Goal: Transaction & Acquisition: Obtain resource

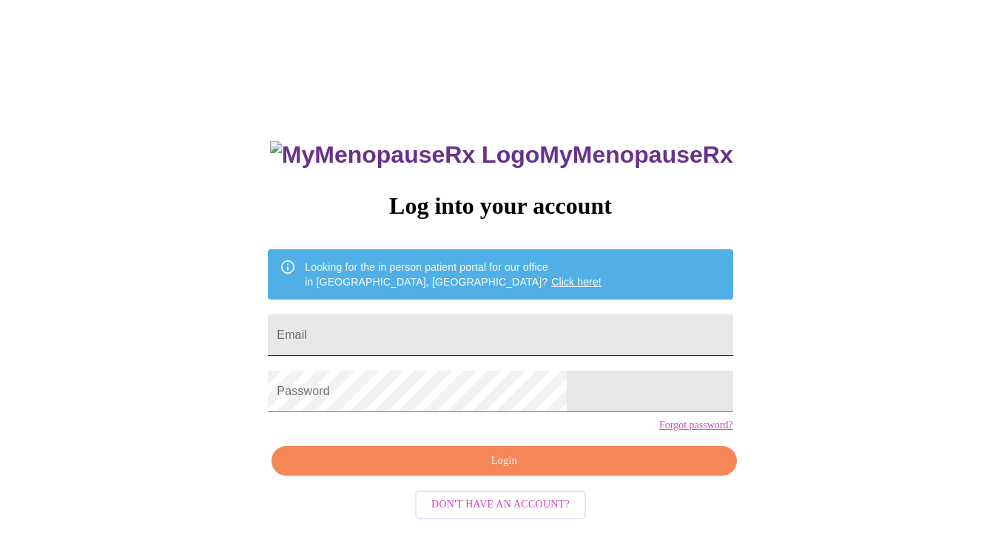
click at [454, 315] on input "Email" at bounding box center [500, 335] width 465 height 41
type input "S"
click at [454, 324] on input "Email" at bounding box center [500, 335] width 465 height 41
type input "[EMAIL_ADDRESS][DOMAIN_NAME]"
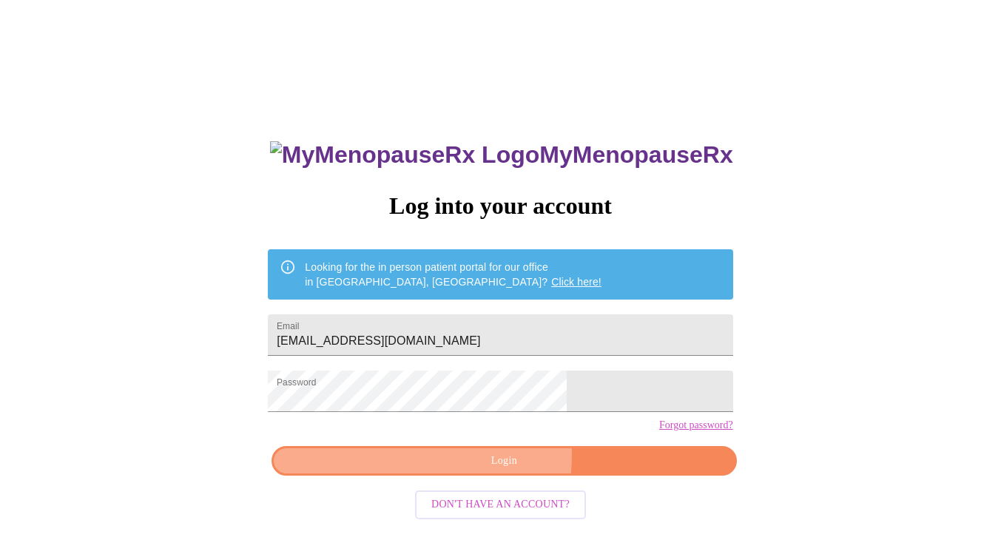
click at [445, 471] on span "Login" at bounding box center [504, 461] width 431 height 19
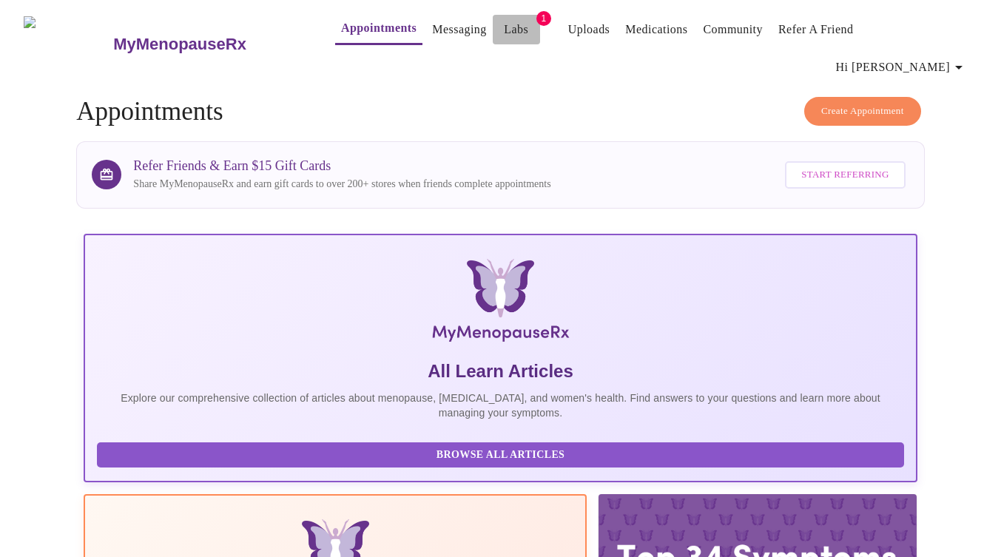
click at [504, 30] on link "Labs" at bounding box center [516, 29] width 24 height 21
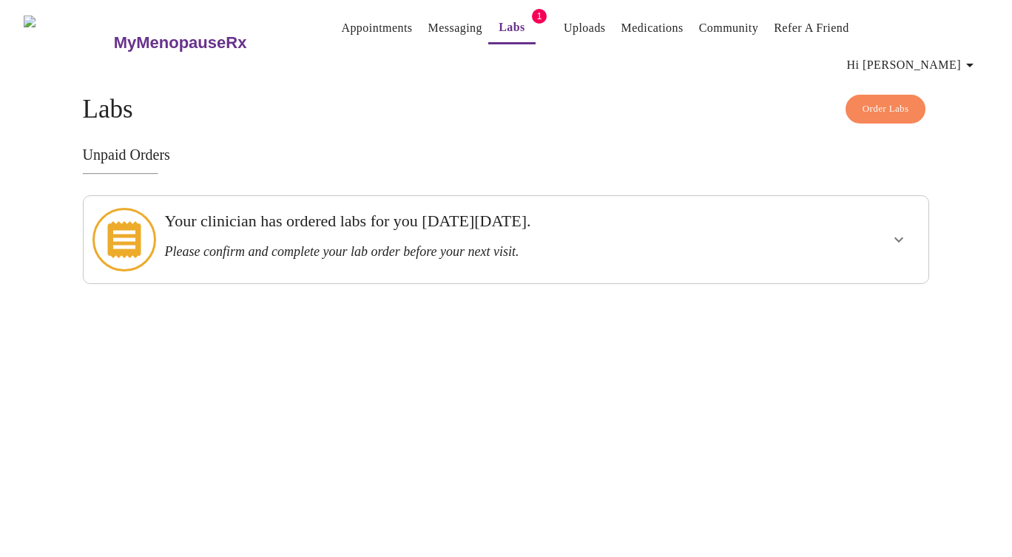
click at [903, 231] on icon "show more" at bounding box center [899, 240] width 18 height 18
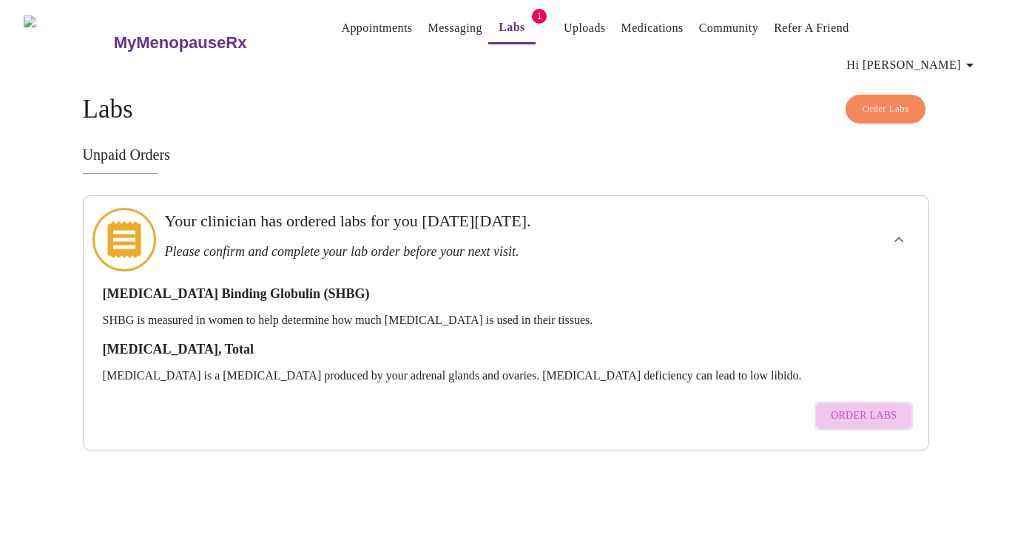
click at [872, 407] on span "Order Labs" at bounding box center [864, 416] width 66 height 19
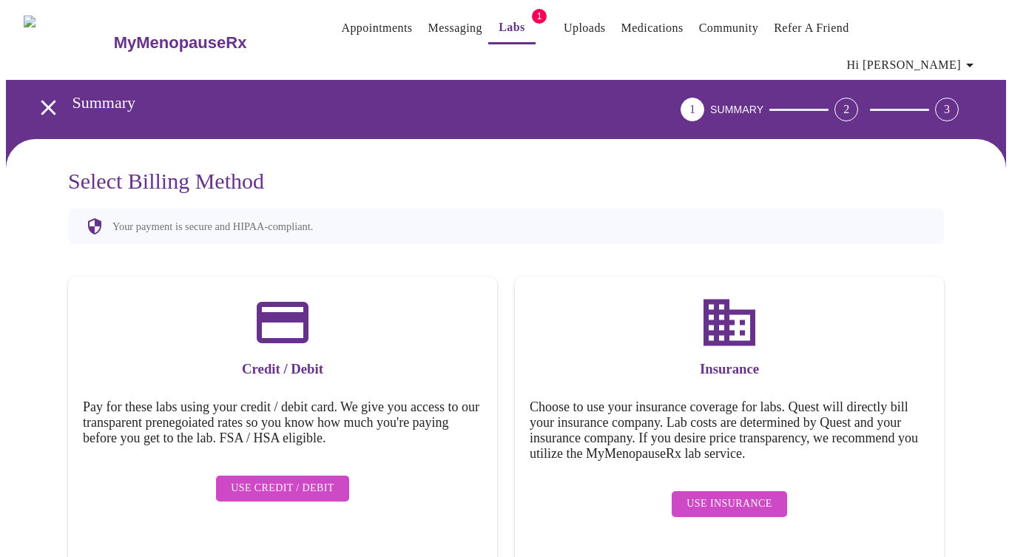
click at [738, 495] on span "Use Insurance" at bounding box center [729, 504] width 85 height 19
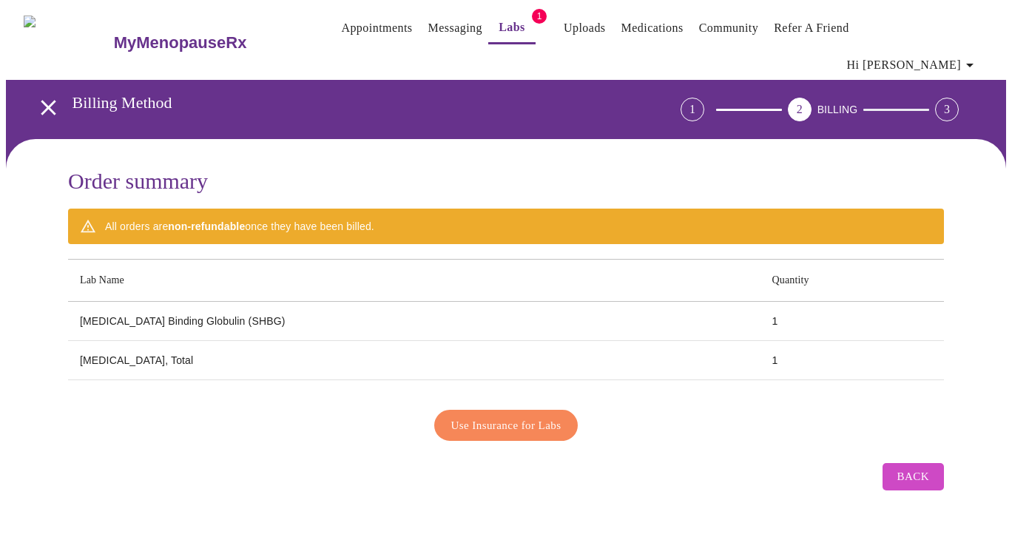
click at [539, 416] on span "Use Insurance for Labs" at bounding box center [506, 425] width 110 height 19
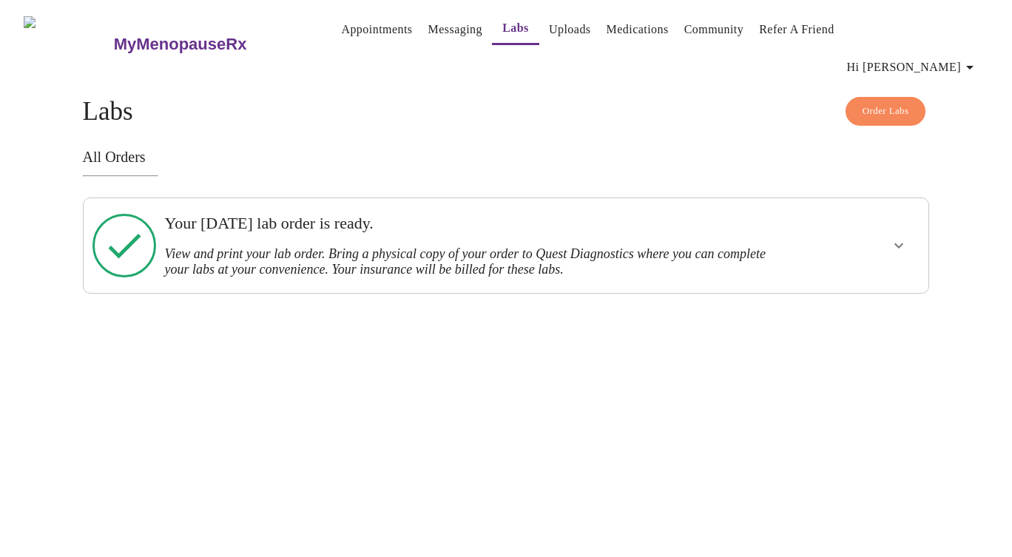
click at [890, 228] on button "show more" at bounding box center [899, 246] width 36 height 36
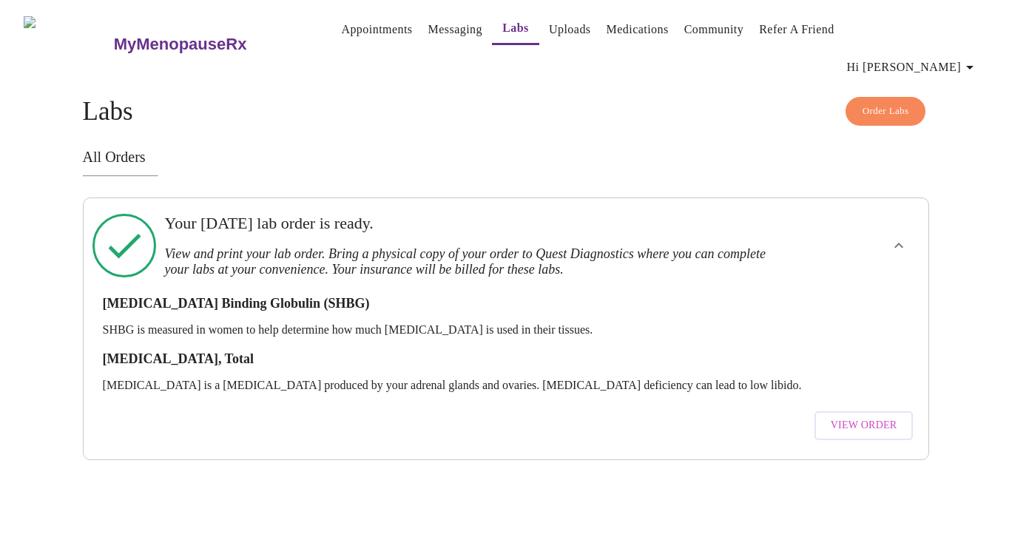
click at [869, 411] on button "View Order" at bounding box center [864, 425] width 99 height 29
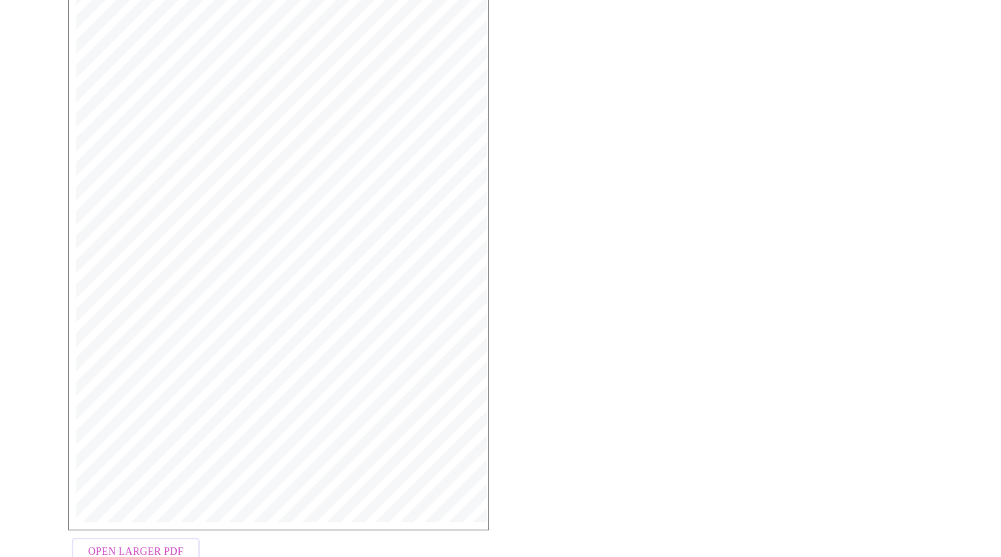
scroll to position [330, 0]
click at [107, 515] on span "Open Larger PDF" at bounding box center [135, 524] width 95 height 19
